Goal: Obtain resource: Obtain resource

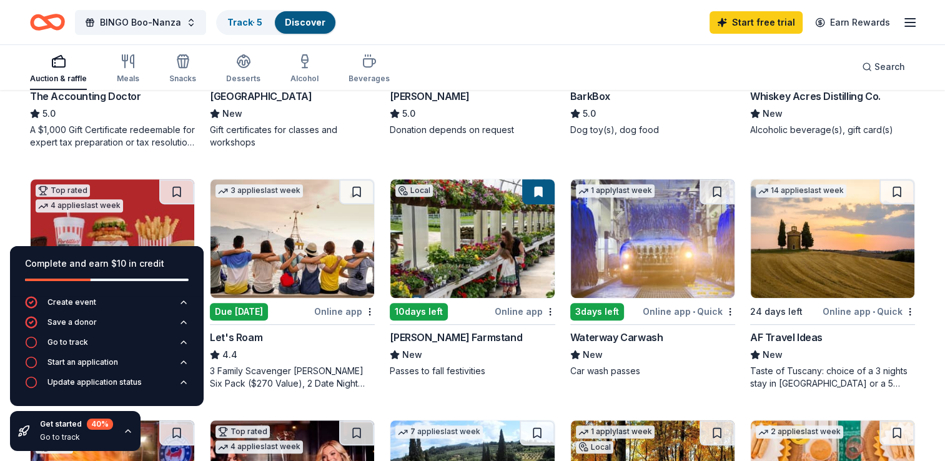
scroll to position [545, 0]
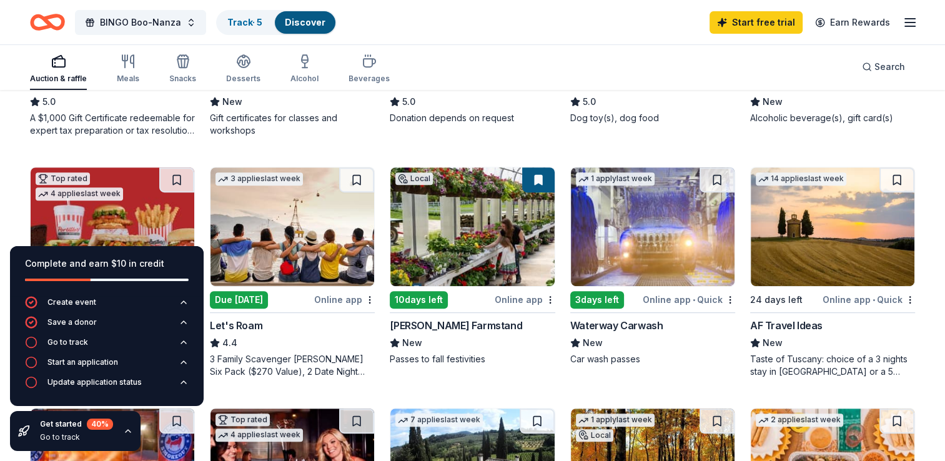
click at [838, 245] on img at bounding box center [833, 226] width 164 height 119
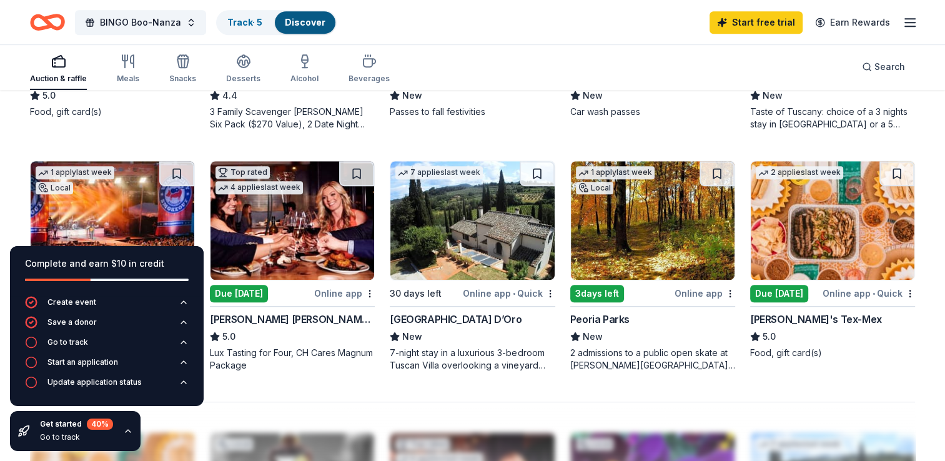
scroll to position [794, 0]
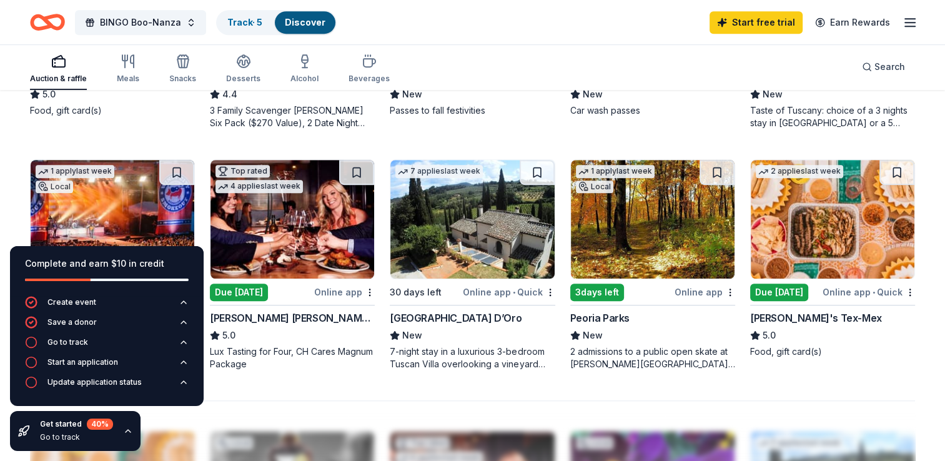
click at [805, 229] on img at bounding box center [833, 219] width 164 height 119
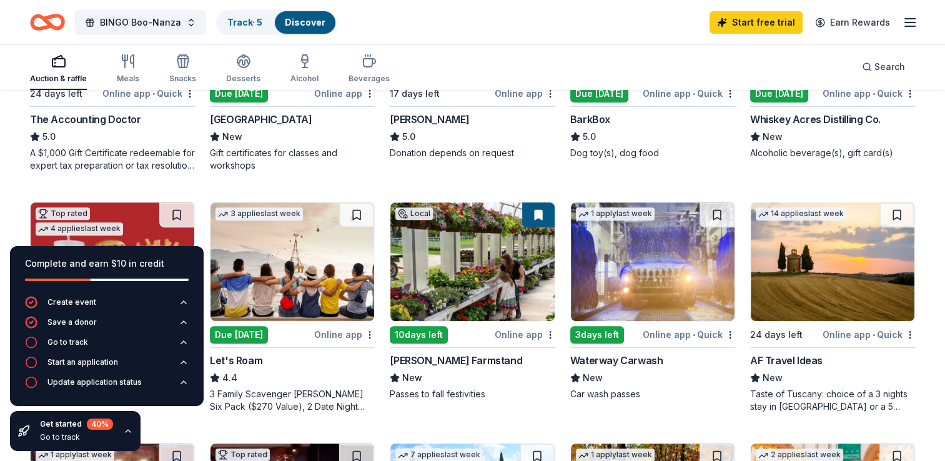
scroll to position [498, 0]
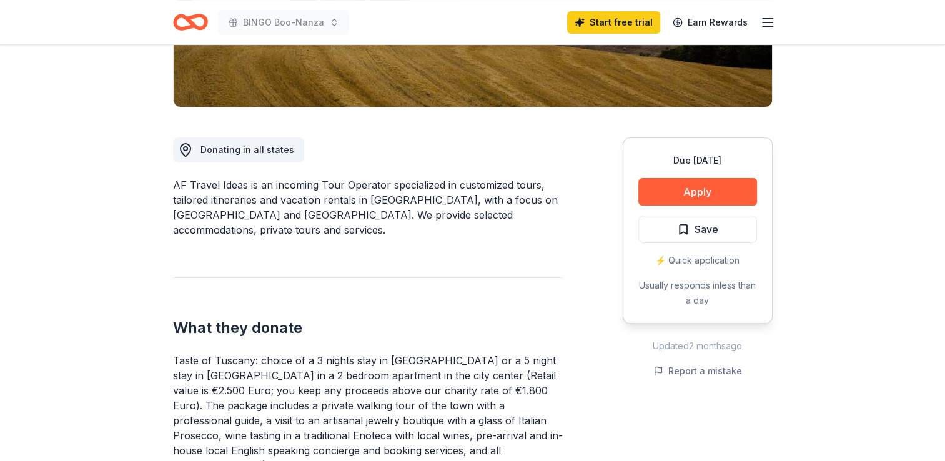
scroll to position [277, 0]
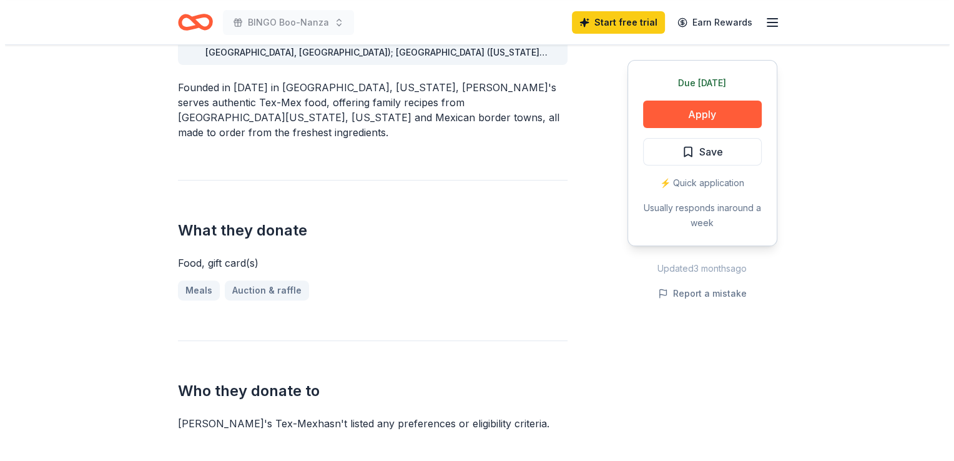
scroll to position [399, 0]
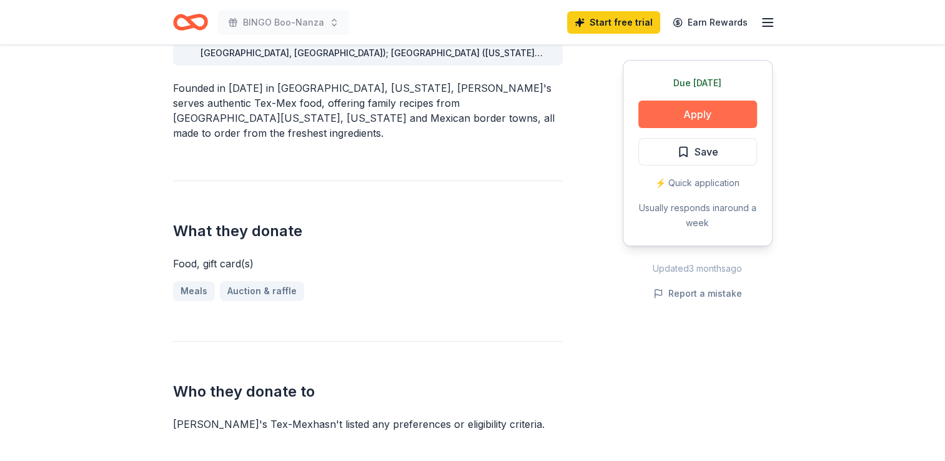
click at [696, 117] on button "Apply" at bounding box center [697, 114] width 119 height 27
